Goal: Information Seeking & Learning: Learn about a topic

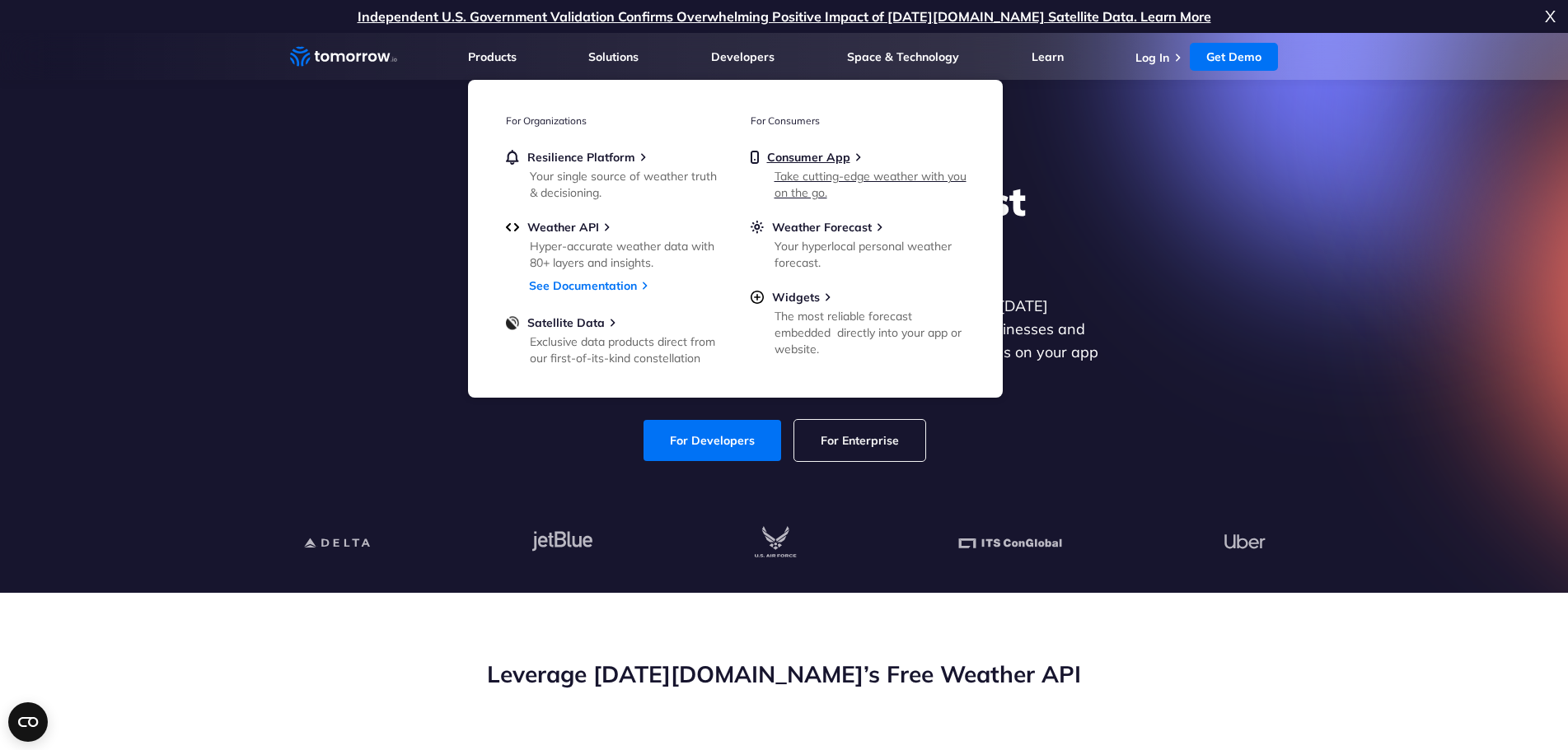
click at [830, 176] on div "Take cutting-edge weather with you on the go." at bounding box center [871, 185] width 192 height 33
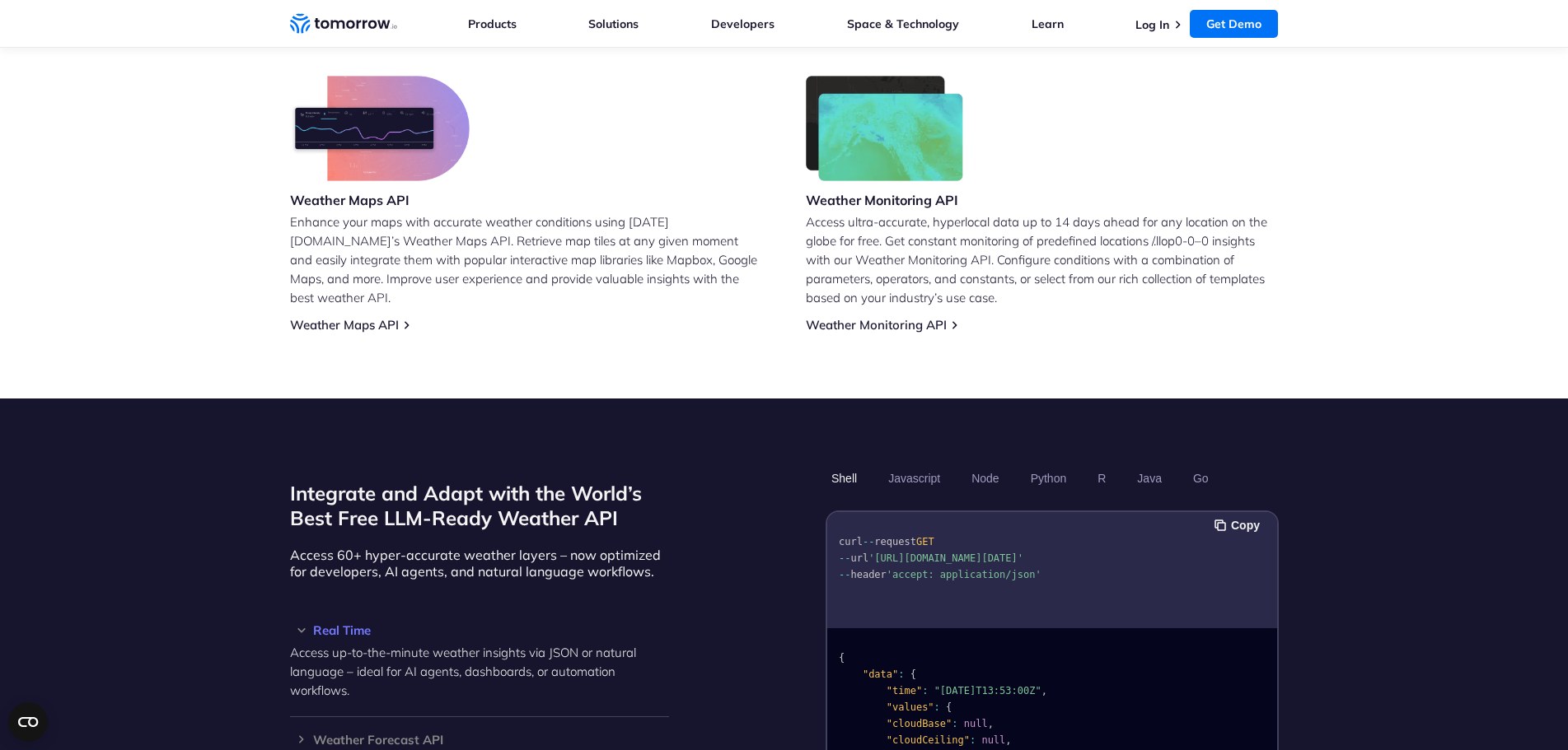
scroll to position [1236, 0]
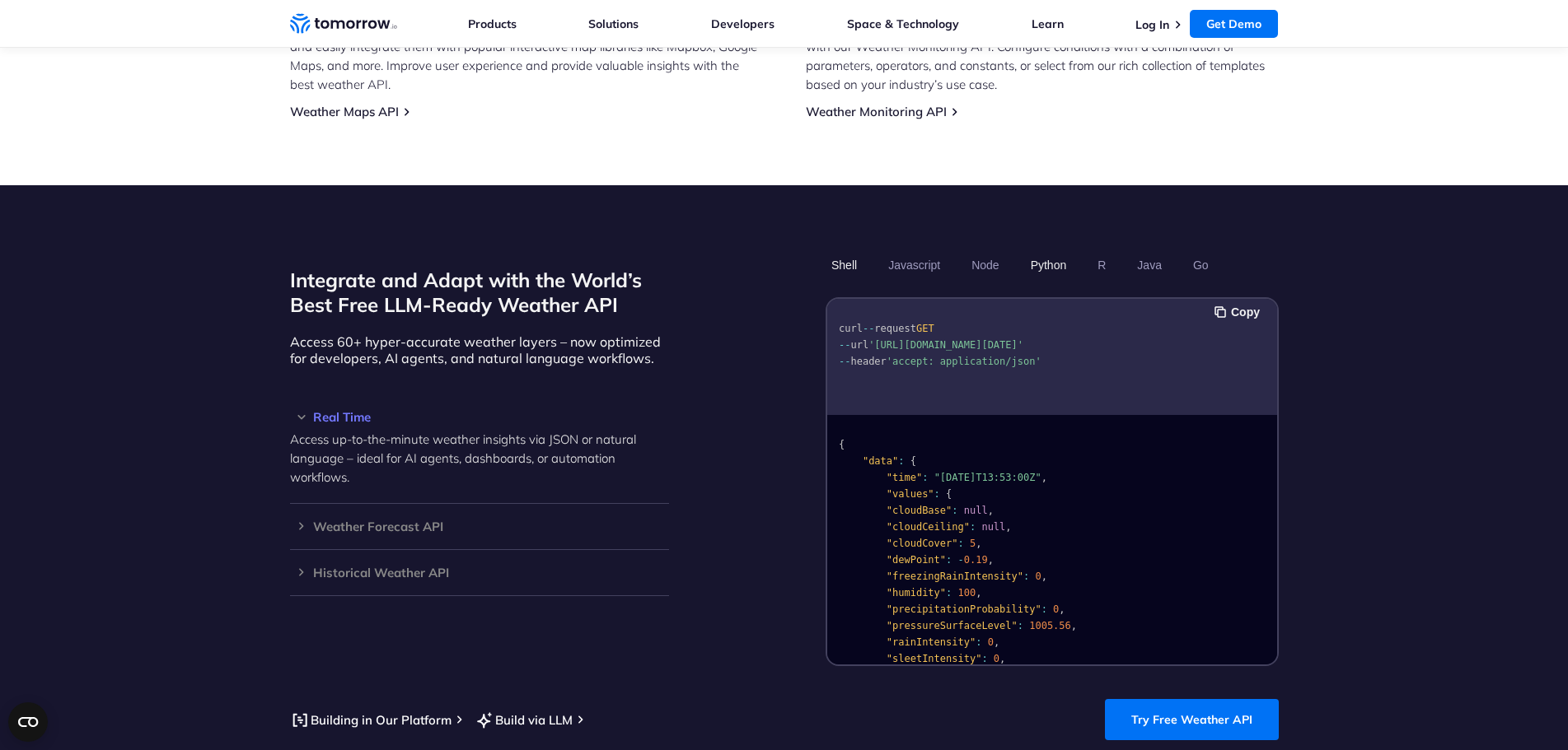
click at [1049, 251] on button "Python" at bounding box center [1048, 265] width 48 height 28
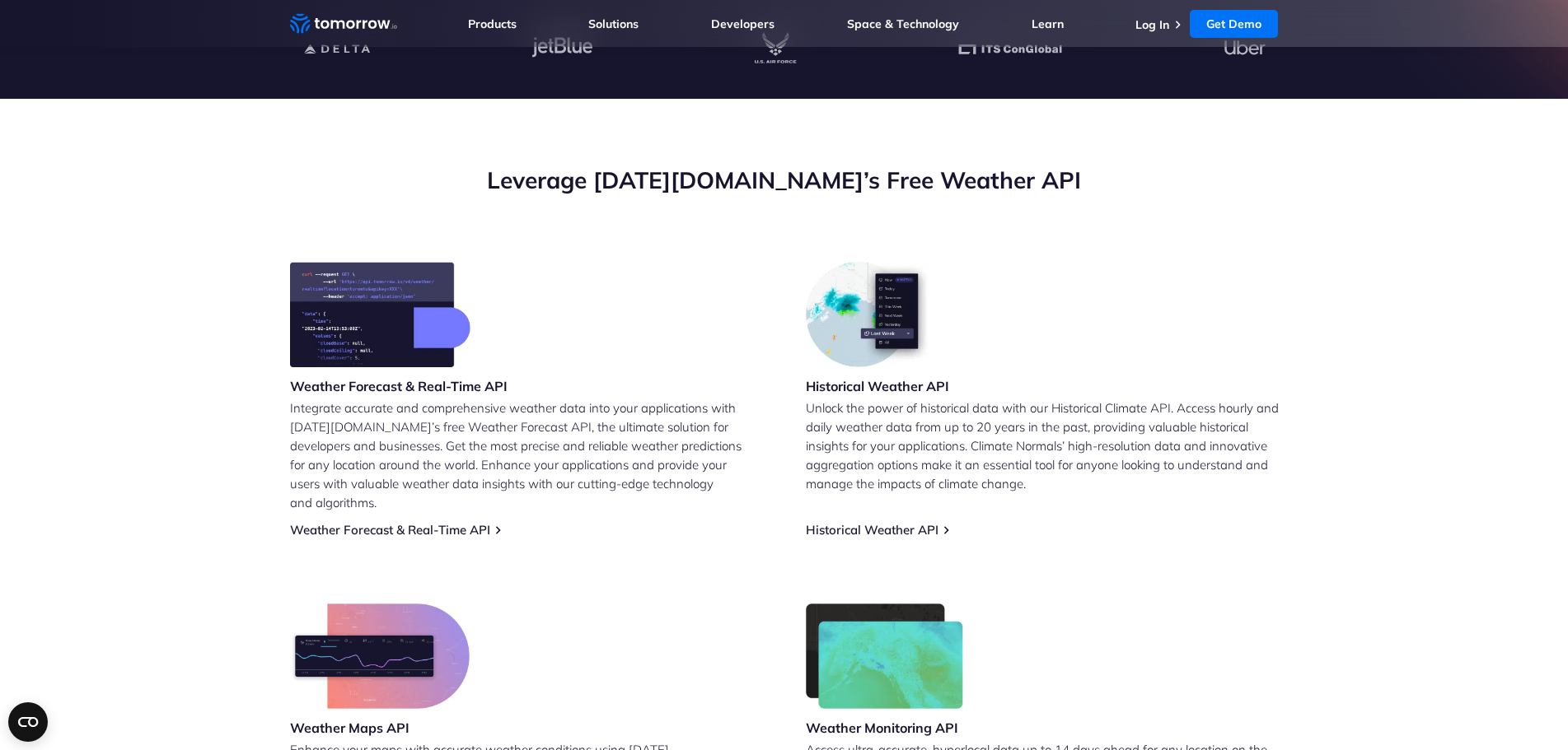
scroll to position [578, 0]
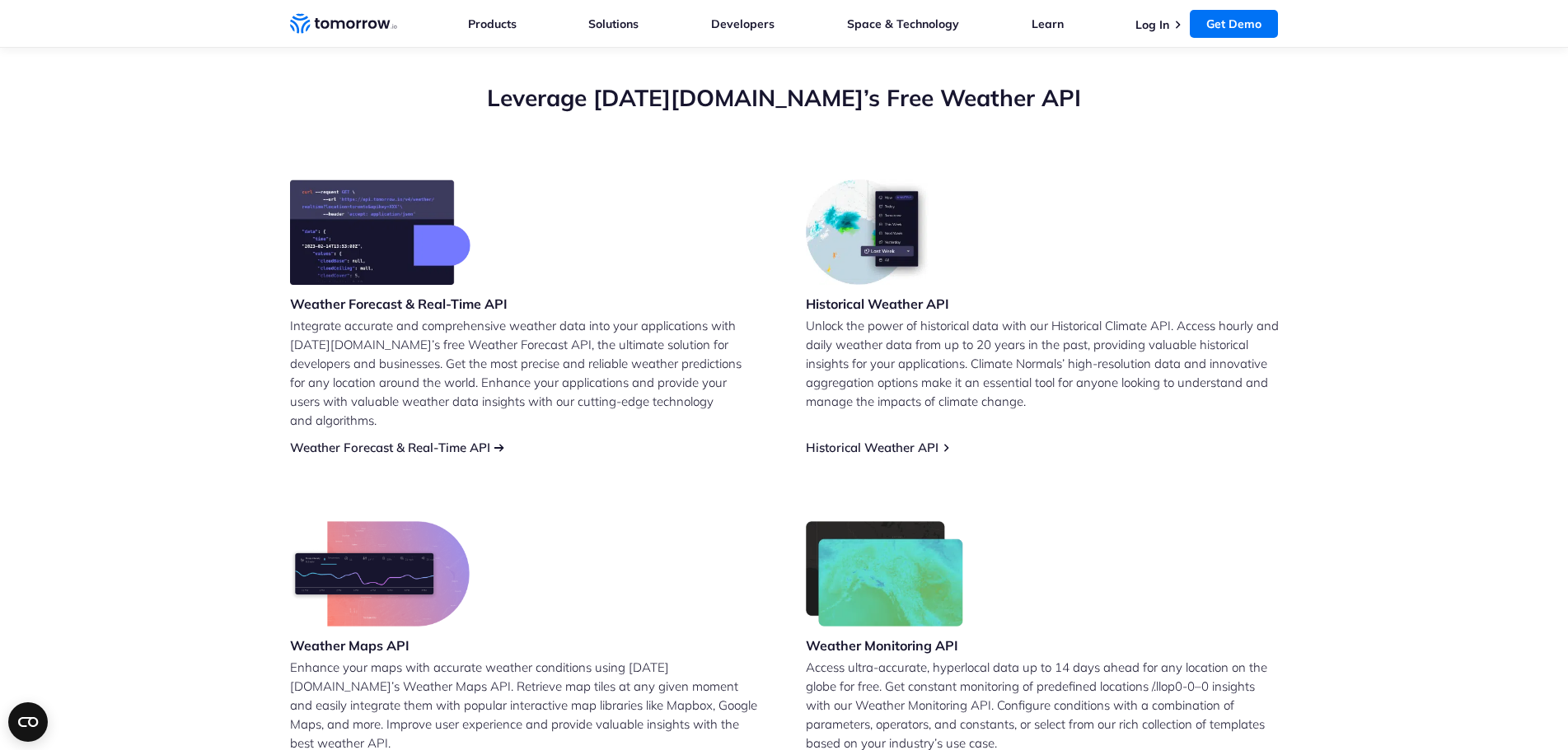
click at [412, 440] on link "Weather Forecast & Real-Time API" at bounding box center [390, 448] width 200 height 16
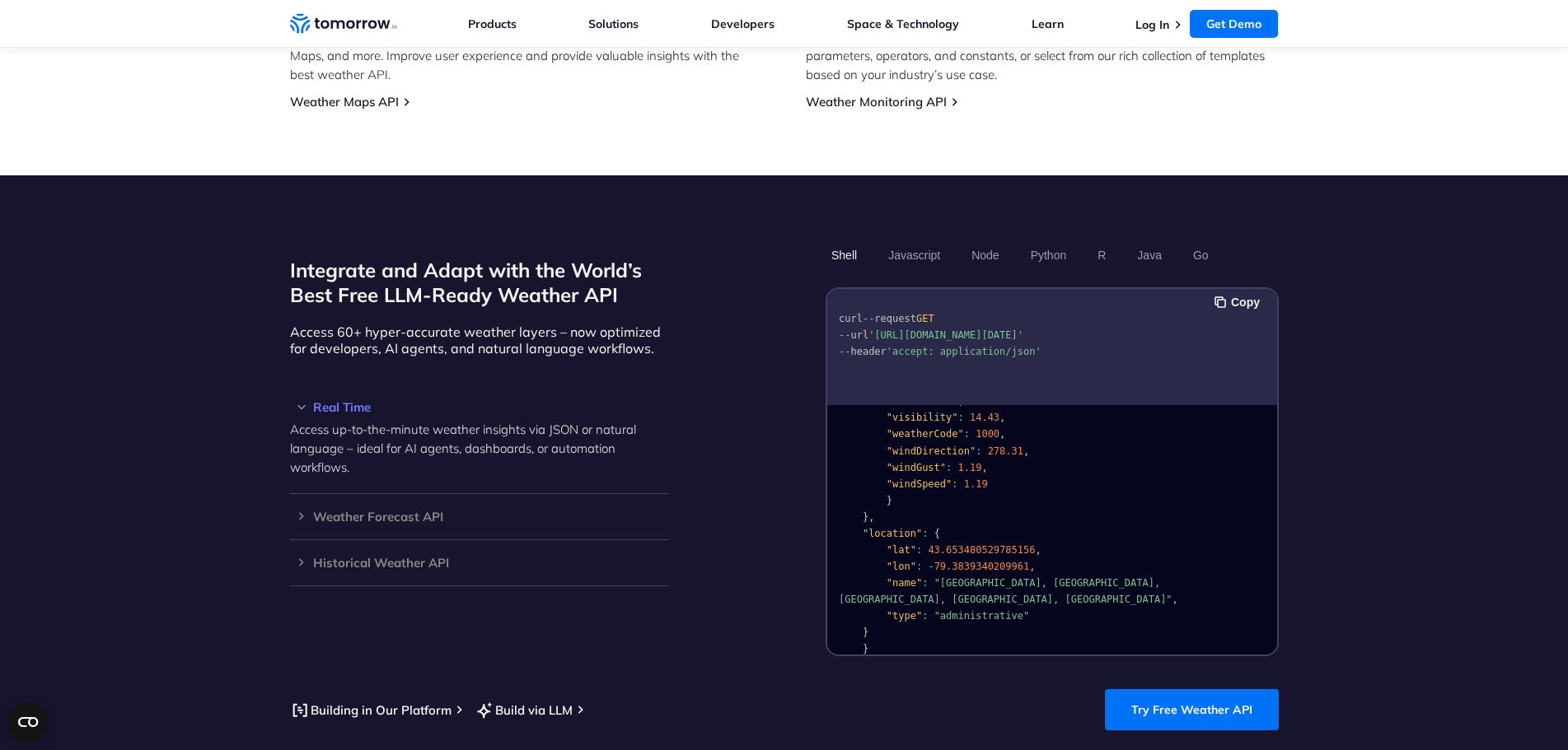
scroll to position [1236, 0]
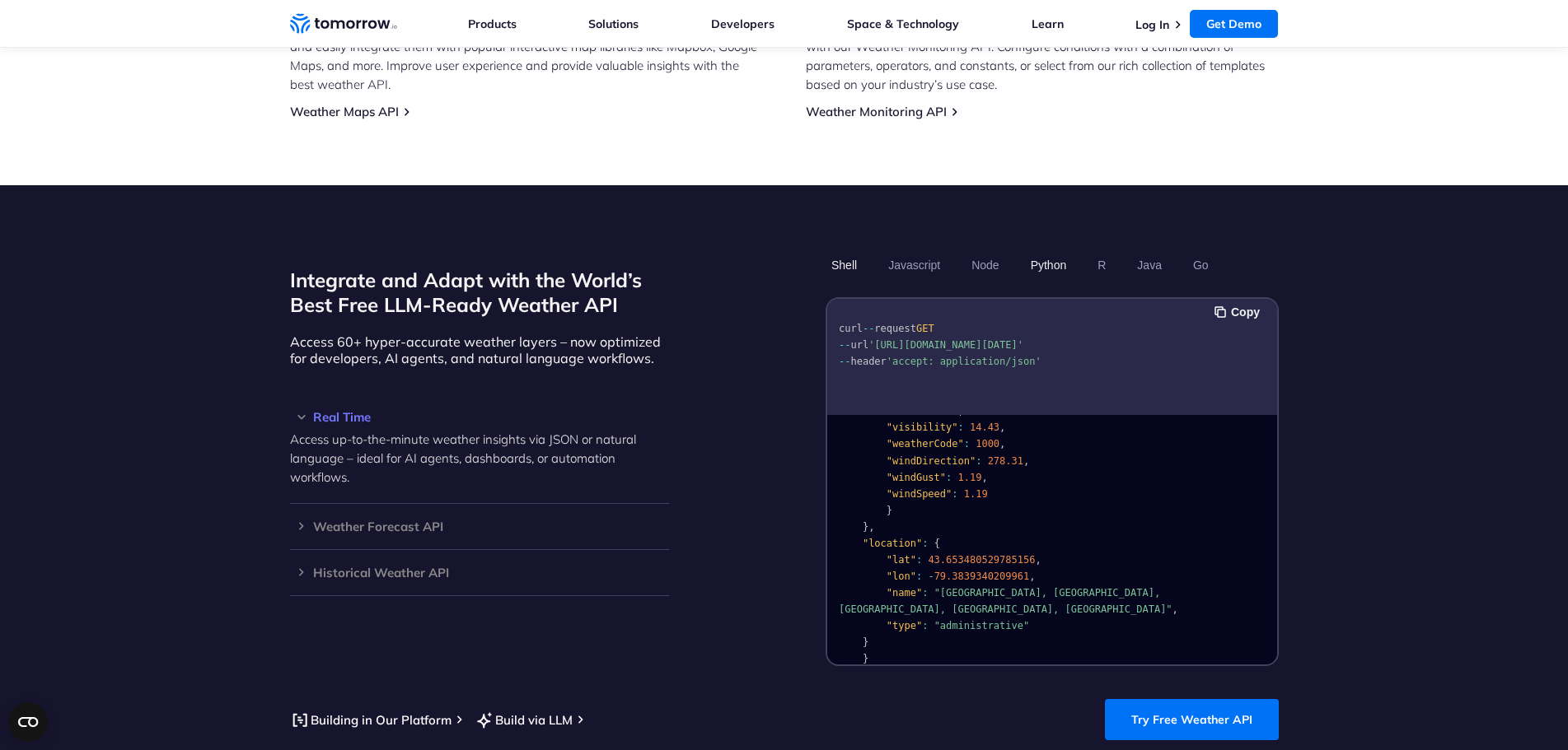
click at [1043, 251] on button "Python" at bounding box center [1048, 265] width 48 height 28
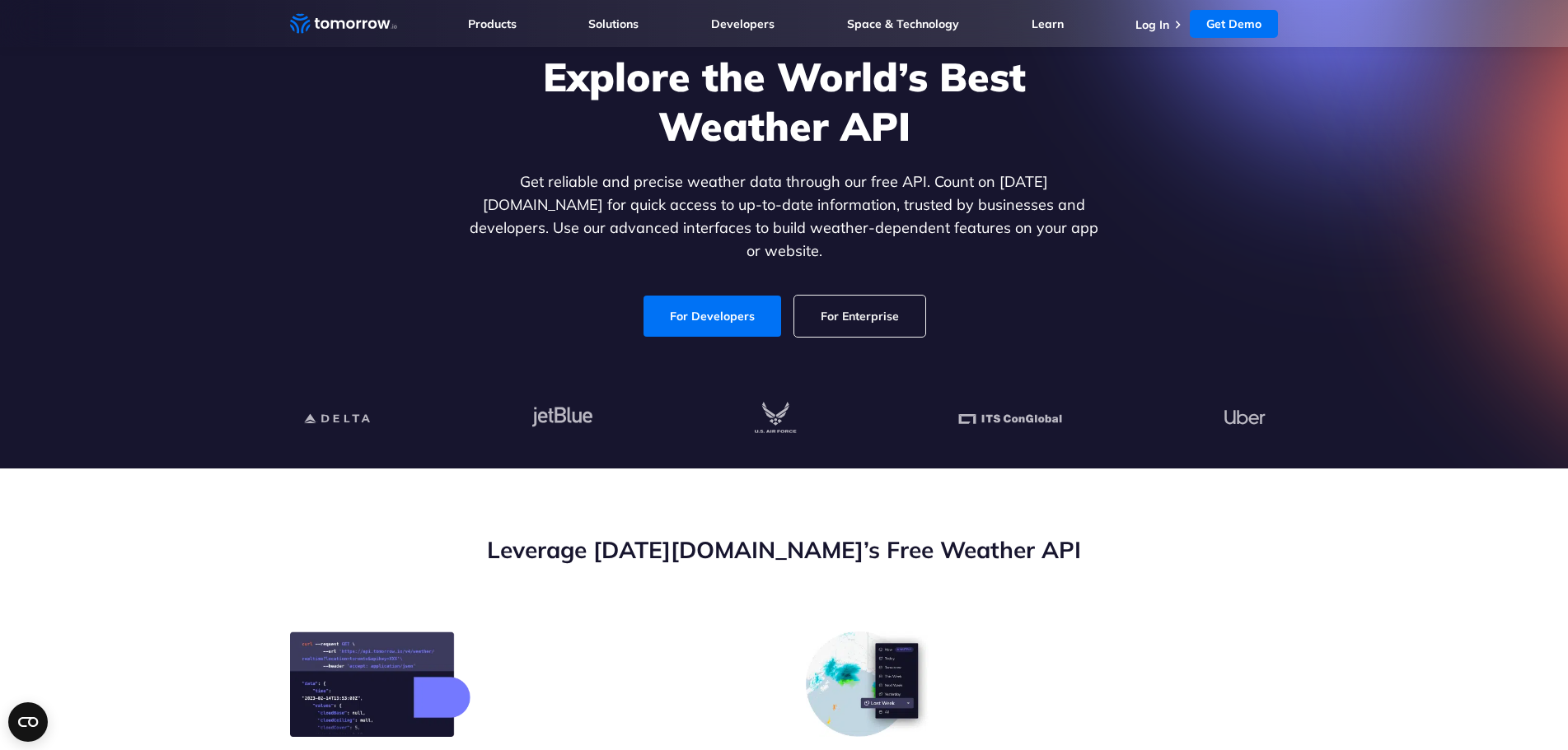
scroll to position [0, 0]
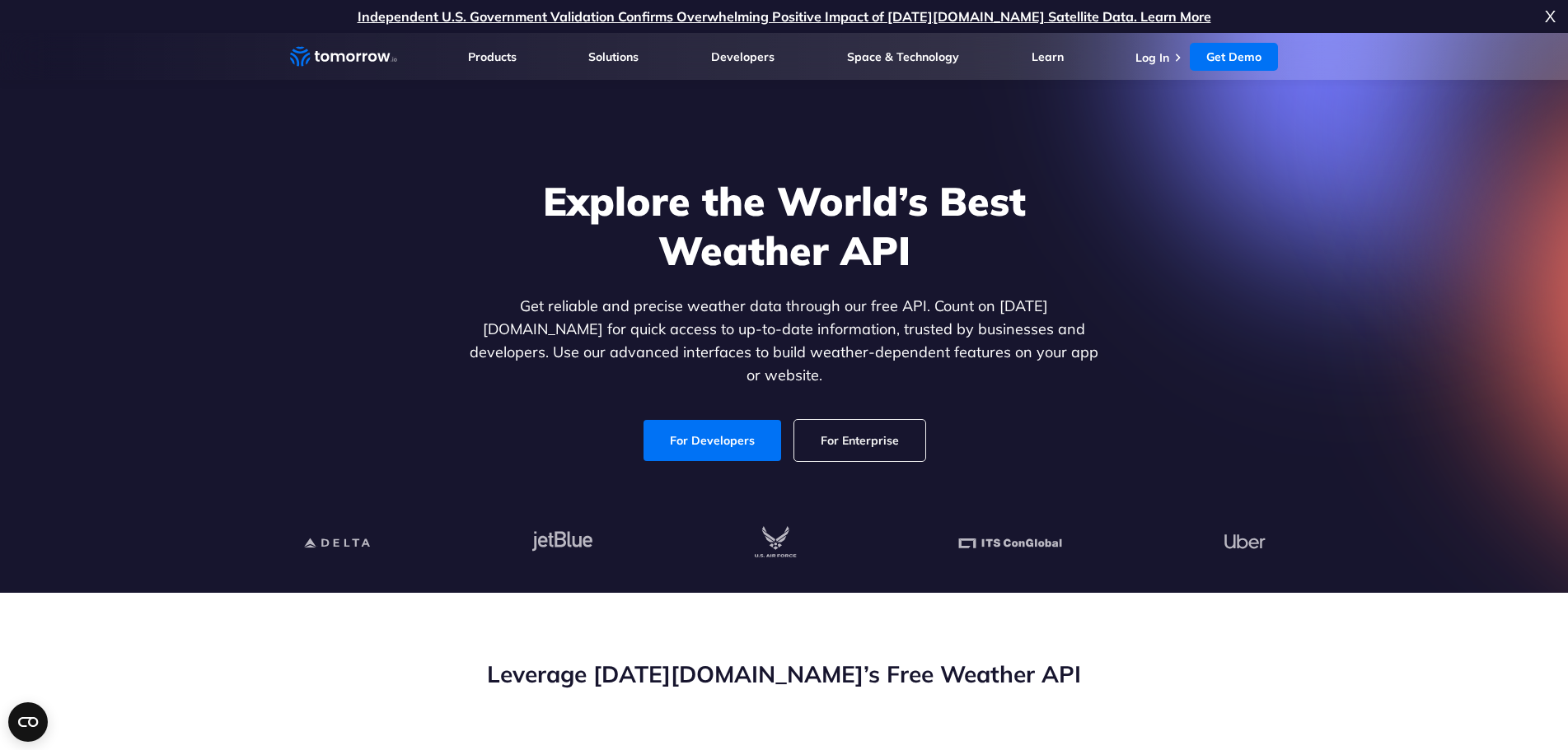
click at [896, 423] on link "For Enterprise" at bounding box center [859, 440] width 131 height 41
